Goal: Information Seeking & Learning: Learn about a topic

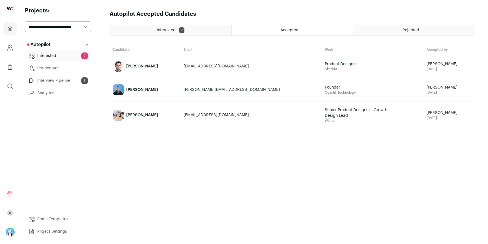
click at [70, 23] on select "**********" at bounding box center [58, 26] width 66 height 11
select select "*****"
click at [25, 21] on select "**********" at bounding box center [58, 26] width 66 height 11
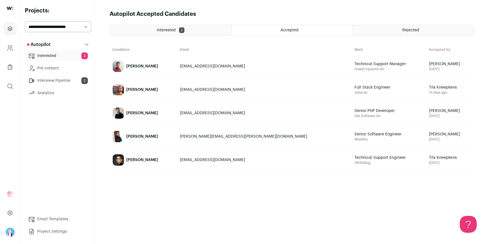
click at [196, 28] on div "Interested 2" at bounding box center [171, 30] width 122 height 10
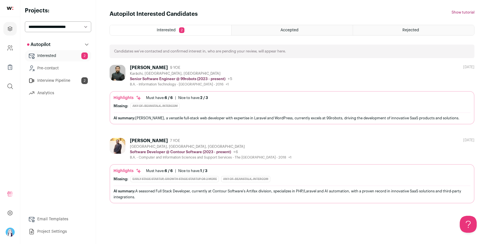
click at [177, 68] on div "Fahad Ahmed 9 YOE" at bounding box center [181, 68] width 102 height 6
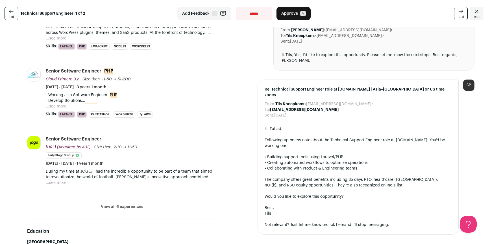
scroll to position [289, 0]
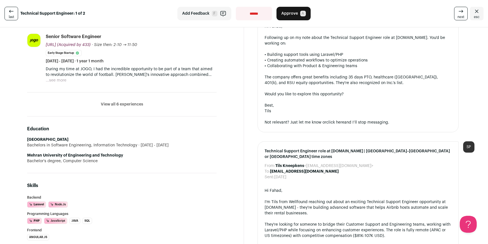
click at [121, 107] on button "View all 6 experiences" at bounding box center [122, 105] width 42 height 6
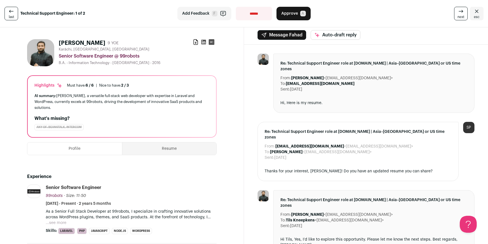
scroll to position [0, 0]
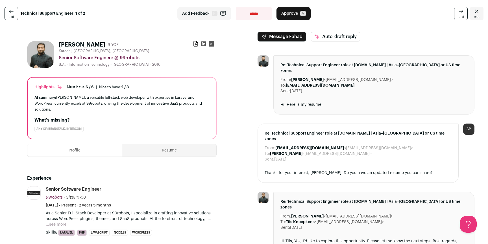
click at [474, 14] on icon "Close" at bounding box center [477, 11] width 7 height 7
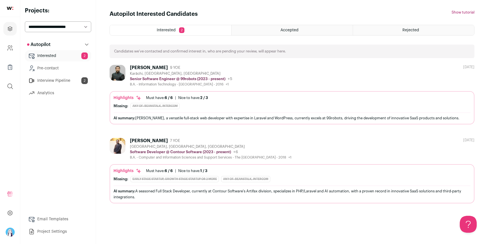
click at [276, 14] on div "Autopilot Interested Candidates Hide tutorial Show tutorial" at bounding box center [292, 14] width 365 height 8
click at [248, 11] on div "Autopilot Interested Candidates Hide tutorial Show tutorial" at bounding box center [292, 14] width 365 height 8
click at [170, 68] on span "9 YOE" at bounding box center [175, 68] width 10 height 5
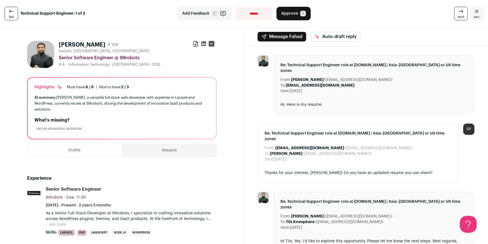
drag, startPoint x: 190, startPoint y: 45, endPoint x: 191, endPoint y: 48, distance: 2.8
click at [190, 45] on div "Fahad Ahmed 9 YOE Download resume" at bounding box center [138, 45] width 158 height 8
click at [194, 45] on icon at bounding box center [196, 43] width 4 height 5
click at [475, 10] on icon "Close" at bounding box center [477, 11] width 7 height 7
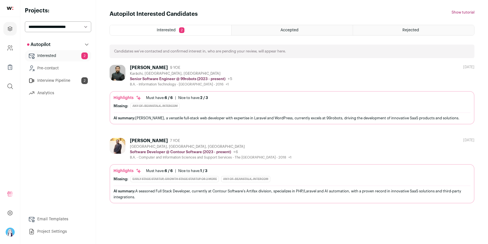
click at [72, 25] on select "**********" at bounding box center [58, 26] width 66 height 11
select select "*****"
click at [25, 21] on select "**********" at bounding box center [58, 26] width 66 height 11
click at [261, 14] on div "Autopilot Interested Candidates Hide tutorial Show tutorial" at bounding box center [292, 14] width 365 height 8
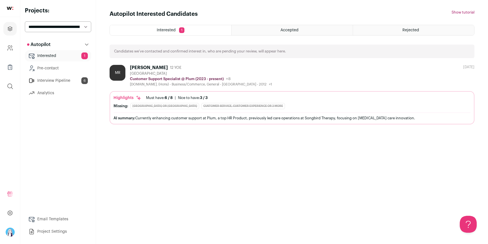
click at [189, 68] on div "[PERSON_NAME] 12 YOE" at bounding box center [201, 68] width 142 height 6
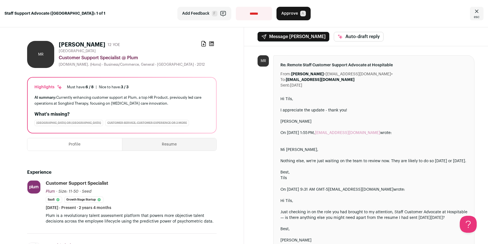
click at [202, 44] on icon at bounding box center [204, 44] width 6 height 6
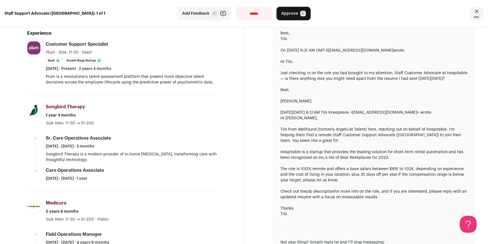
scroll to position [143, 0]
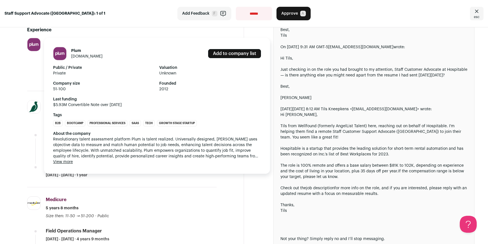
click at [75, 56] on link "plum.io" at bounding box center [86, 57] width 31 height 4
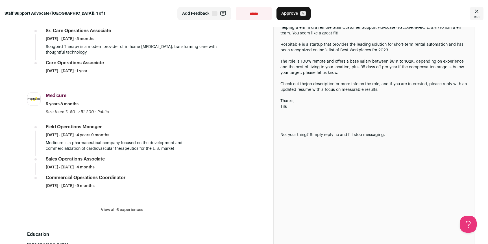
scroll to position [248, 0]
click at [116, 210] on button "View all 6 experiences" at bounding box center [122, 210] width 42 height 6
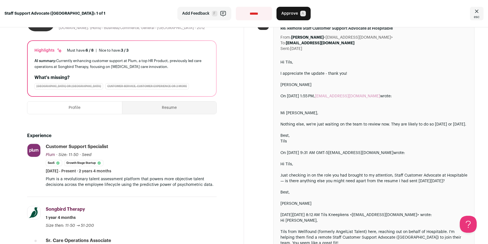
scroll to position [0, 0]
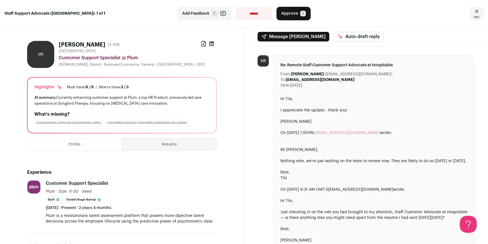
click at [252, 14] on select "**********" at bounding box center [254, 14] width 36 height 14
select select "**********"
click at [236, 7] on select "**********" at bounding box center [254, 14] width 36 height 14
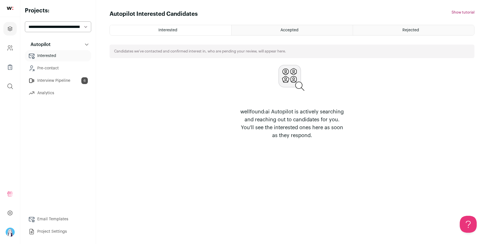
click at [48, 23] on select "**********" at bounding box center [58, 26] width 66 height 11
select select "*****"
click at [25, 21] on select "**********" at bounding box center [58, 26] width 66 height 11
click at [261, 19] on div "Autopilot Interested Candidates Hide tutorial Show tutorial Interested Accepted…" at bounding box center [292, 122] width 365 height 224
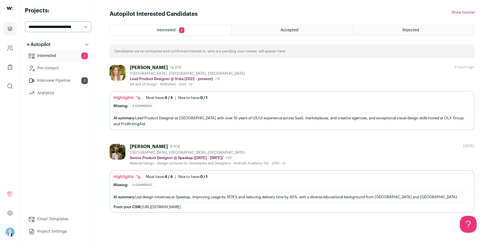
click at [247, 77] on div "[PERSON_NAME] 14 YOE [GEOGRAPHIC_DATA], [GEOGRAPHIC_DATA], [GEOGRAPHIC_DATA] Le…" at bounding box center [292, 76] width 365 height 22
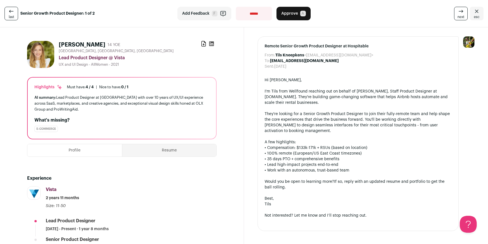
drag, startPoint x: 73, startPoint y: 97, endPoint x: 122, endPoint y: 103, distance: 49.5
click at [114, 103] on div "AI summary: Lead Product Designer at Vista with over 10 years of UX/UI experien…" at bounding box center [121, 104] width 175 height 18
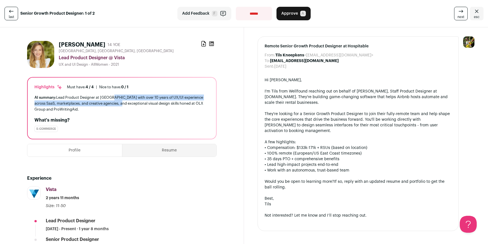
drag, startPoint x: 122, startPoint y: 102, endPoint x: 102, endPoint y: 98, distance: 19.7
click at [106, 98] on div "AI summary: Lead Product Designer at Vista with over 10 years of UX/UI experien…" at bounding box center [121, 104] width 175 height 18
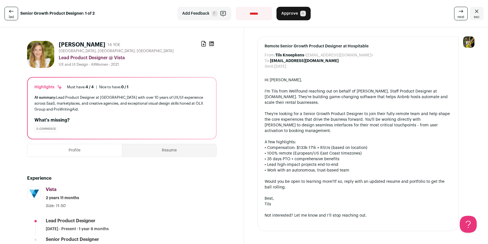
click at [102, 98] on div "AI summary: Lead Product Designer at Vista with over 10 years of UX/UI experien…" at bounding box center [121, 104] width 175 height 18
click at [251, 77] on div "Remote Senior Growth Product Designer at Hospitable From: Tils Kneepkens <tils@…" at bounding box center [366, 133] width 244 height 213
click at [247, 83] on div "Remote Senior Growth Product Designer at Hospitable From: Tils Kneepkens <tils@…" at bounding box center [366, 133] width 244 height 213
click at [201, 45] on icon at bounding box center [204, 44] width 6 height 6
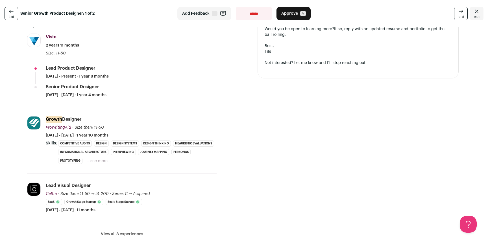
scroll to position [198, 0]
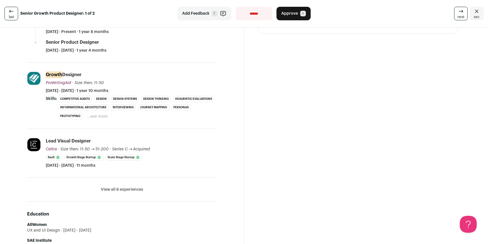
click at [108, 116] on button "...see more" at bounding box center [97, 117] width 21 height 6
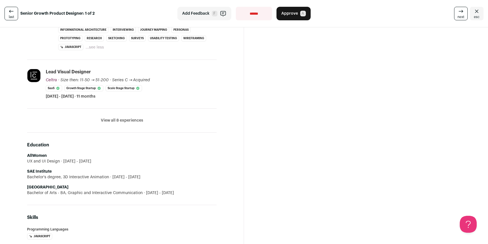
scroll to position [280, 0]
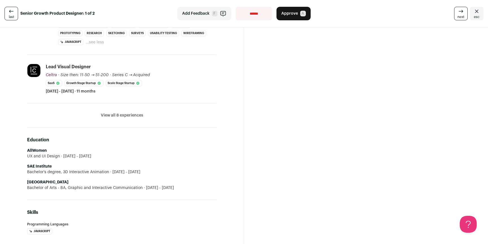
click at [108, 118] on button "View all 8 experiences" at bounding box center [122, 116] width 42 height 6
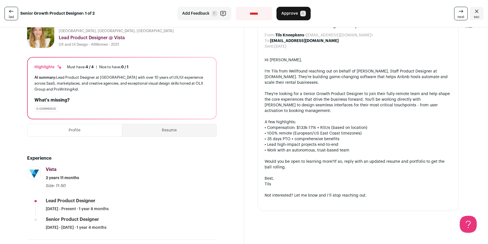
scroll to position [0, 0]
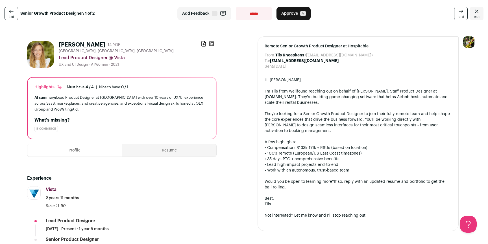
click at [474, 11] on icon "Close" at bounding box center [477, 11] width 7 height 7
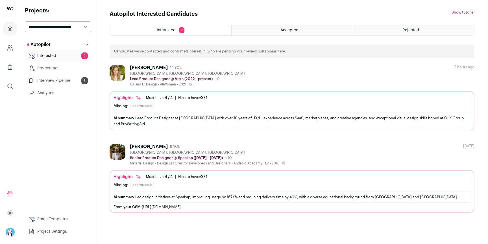
click at [381, 29] on div "Rejected" at bounding box center [413, 30] width 121 height 10
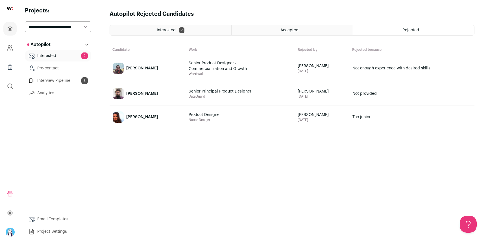
click at [301, 31] on div "Accepted" at bounding box center [292, 30] width 121 height 10
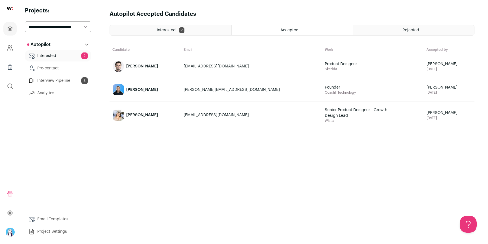
click at [229, 27] on div "Interested 2" at bounding box center [171, 30] width 122 height 10
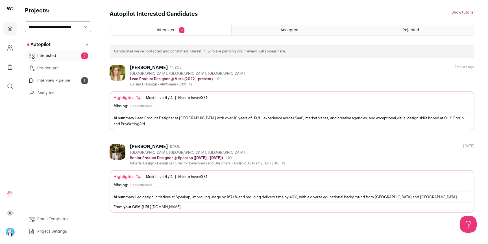
click at [247, 67] on div "Doris Jurkovnik 14 YOE Barcelona, Catalonia, Spain Lead Product Designer @ Vist…" at bounding box center [292, 76] width 365 height 22
click at [121, 70] on img at bounding box center [118, 73] width 16 height 16
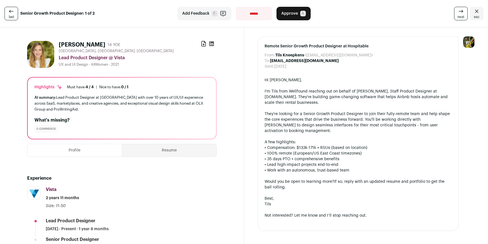
click at [474, 14] on icon "Close" at bounding box center [477, 11] width 7 height 7
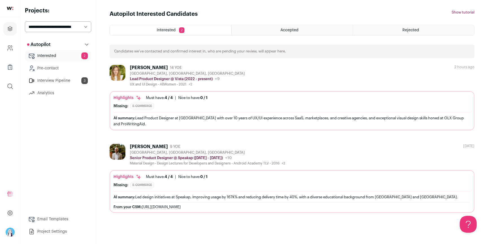
click at [393, 29] on div "Rejected" at bounding box center [413, 30] width 121 height 10
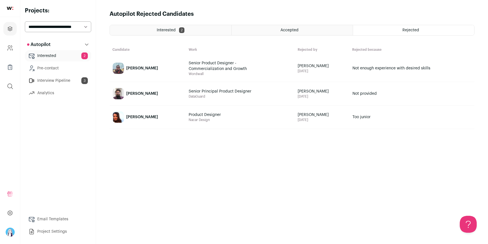
click at [157, 66] on div "[PERSON_NAME]" at bounding box center [142, 69] width 32 height 6
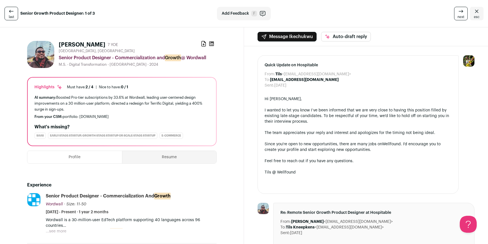
click at [476, 12] on icon "Close" at bounding box center [477, 11] width 7 height 7
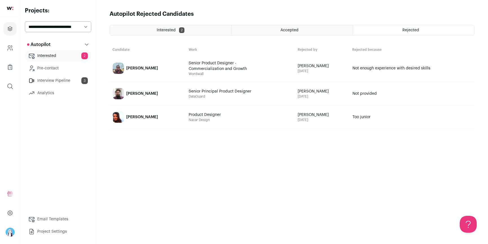
click at [190, 30] on div "Interested 2" at bounding box center [171, 30] width 122 height 10
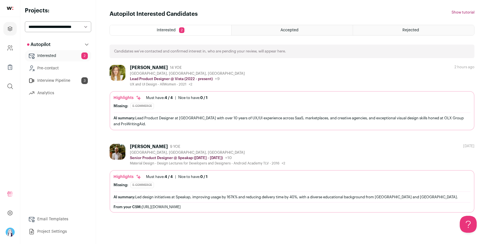
click at [242, 68] on div "[PERSON_NAME] 14 YOE [GEOGRAPHIC_DATA], [GEOGRAPHIC_DATA], [GEOGRAPHIC_DATA] Le…" at bounding box center [292, 76] width 365 height 22
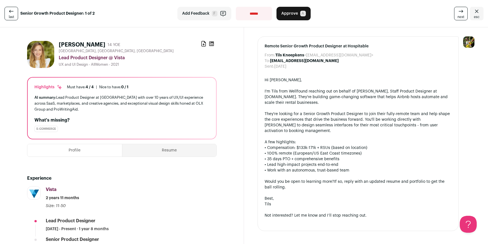
scroll to position [112, 0]
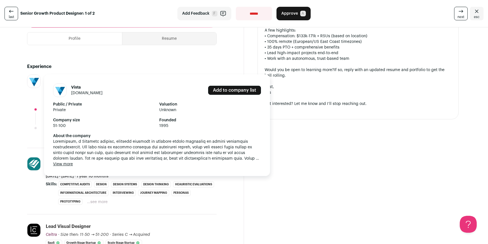
click at [89, 92] on link "[DOMAIN_NAME]" at bounding box center [86, 93] width 31 height 4
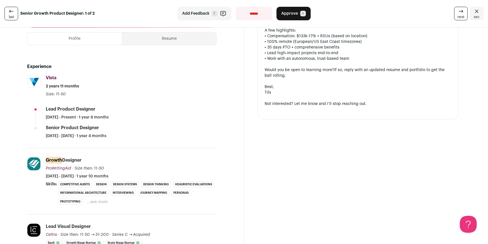
click at [401, 132] on div "Remote Senior Growth Product Designer at Hospitable From: Tils Kneepkens <[EMAI…" at bounding box center [366, 247] width 244 height 663
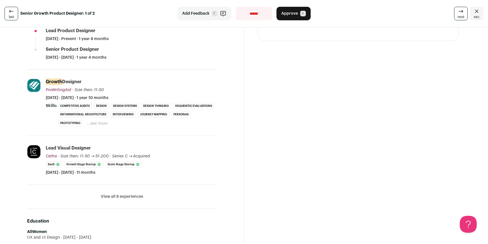
scroll to position [192, 0]
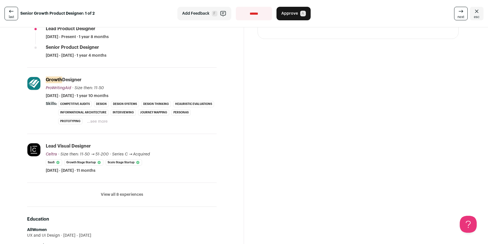
click at [108, 121] on button "...see more" at bounding box center [97, 122] width 21 height 6
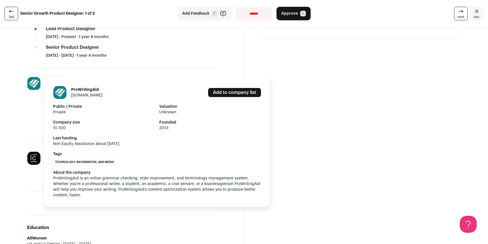
click at [88, 95] on link "[DOMAIN_NAME]" at bounding box center [86, 96] width 31 height 4
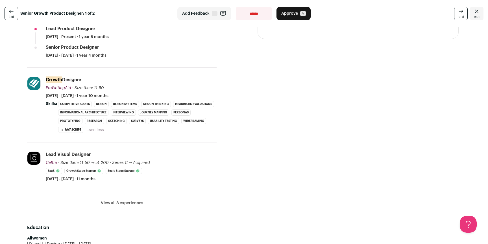
click at [355, 68] on div "Remote Senior Growth Product Designer at Hospitable From: Tils Kneepkens <[EMAI…" at bounding box center [366, 170] width 244 height 671
click at [123, 203] on button "View all 8 experiences" at bounding box center [122, 204] width 42 height 6
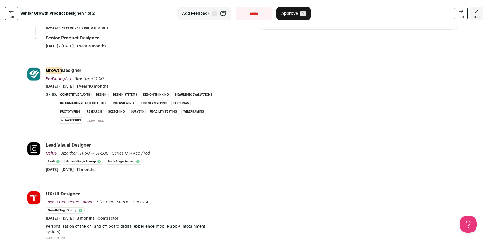
scroll to position [239, 0]
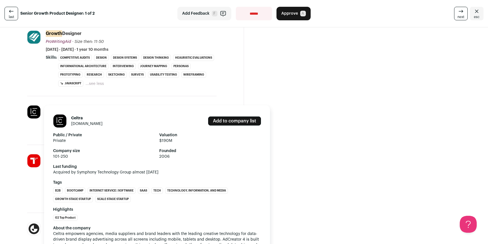
click at [80, 123] on link "[DOMAIN_NAME]" at bounding box center [86, 124] width 31 height 4
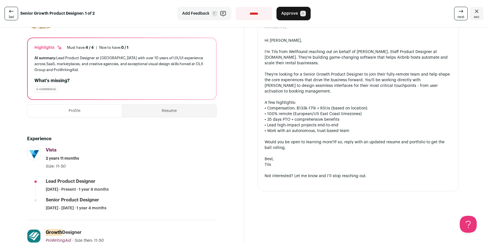
scroll to position [0, 0]
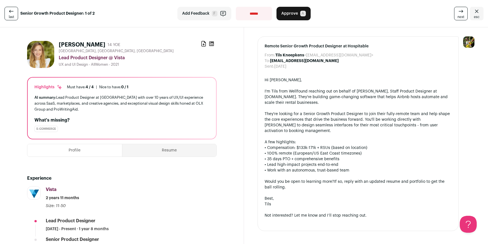
click at [212, 45] on icon at bounding box center [211, 44] width 5 height 5
